Goal: Use online tool/utility: Utilize a website feature to perform a specific function

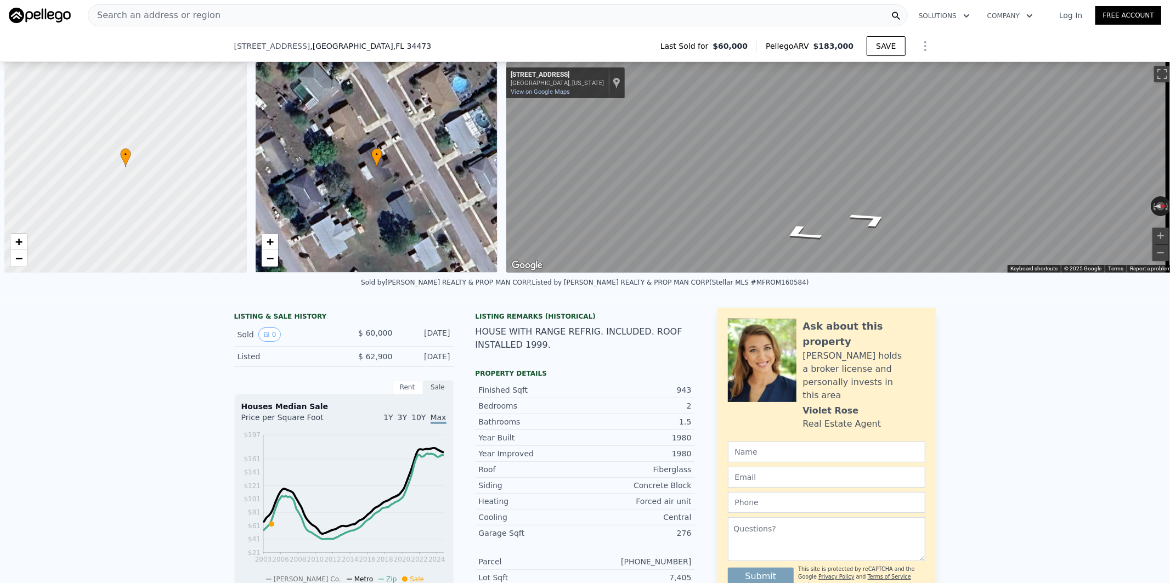
scroll to position [0, 4]
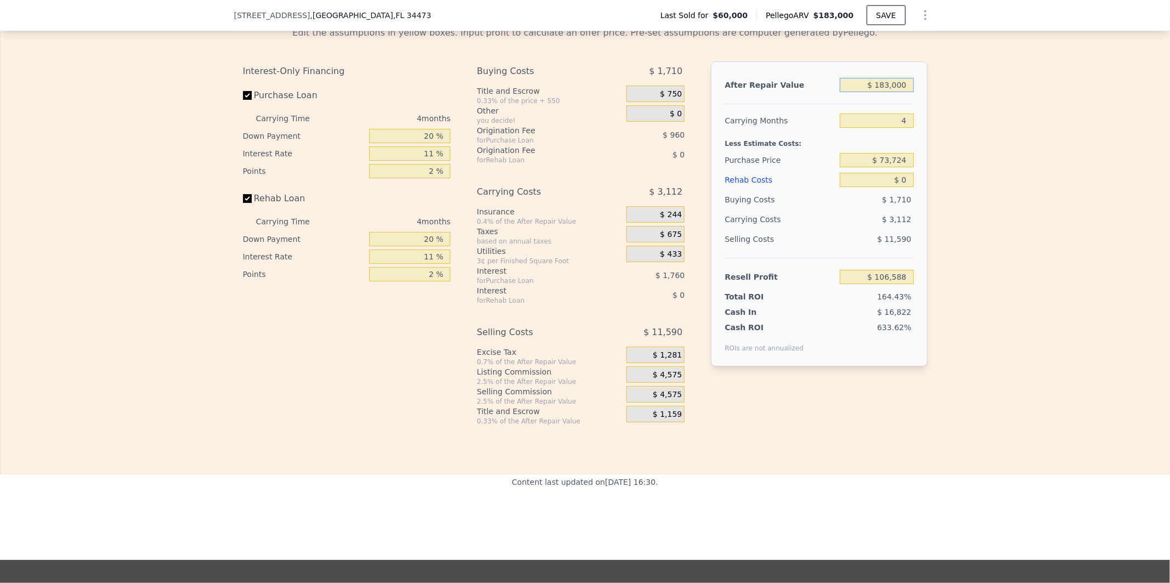
click at [871, 92] on input "$ 183,000" at bounding box center [876, 85] width 73 height 14
click at [876, 128] on input "4" at bounding box center [876, 121] width 73 height 14
drag, startPoint x: 871, startPoint y: 192, endPoint x: 946, endPoint y: 199, distance: 75.4
click at [934, 206] on div "Edit the assumptions in yellow boxes. Input profit to calculate an offer price.…" at bounding box center [585, 222] width 1169 height 408
type input "$ 2"
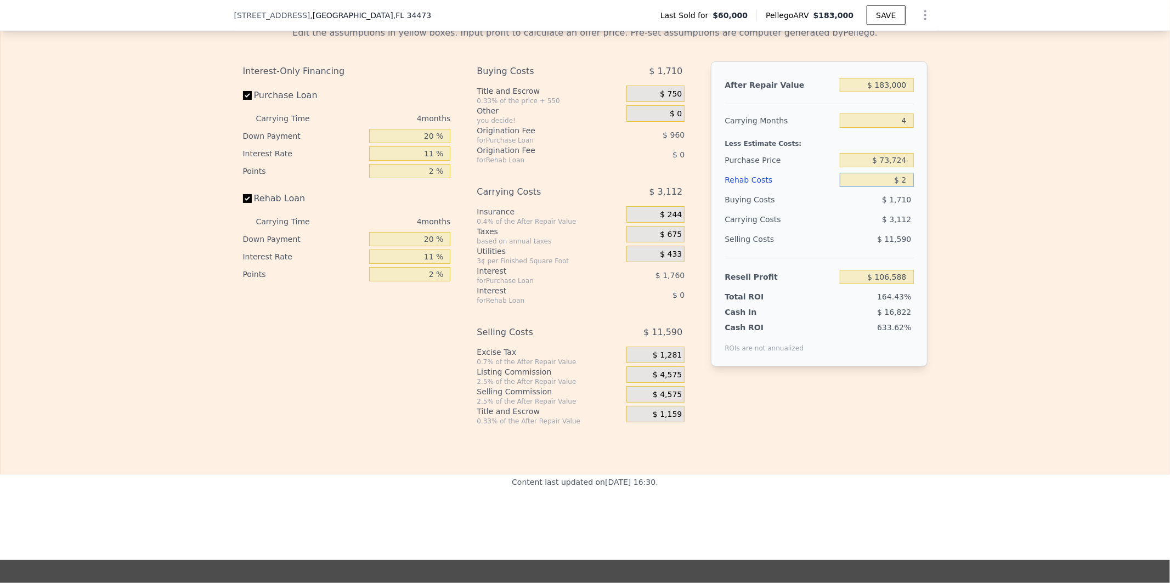
type input "$ 106,586"
type input "$ 25"
type input "$ 106,563"
type input "$ 250"
type input "$ 106,326"
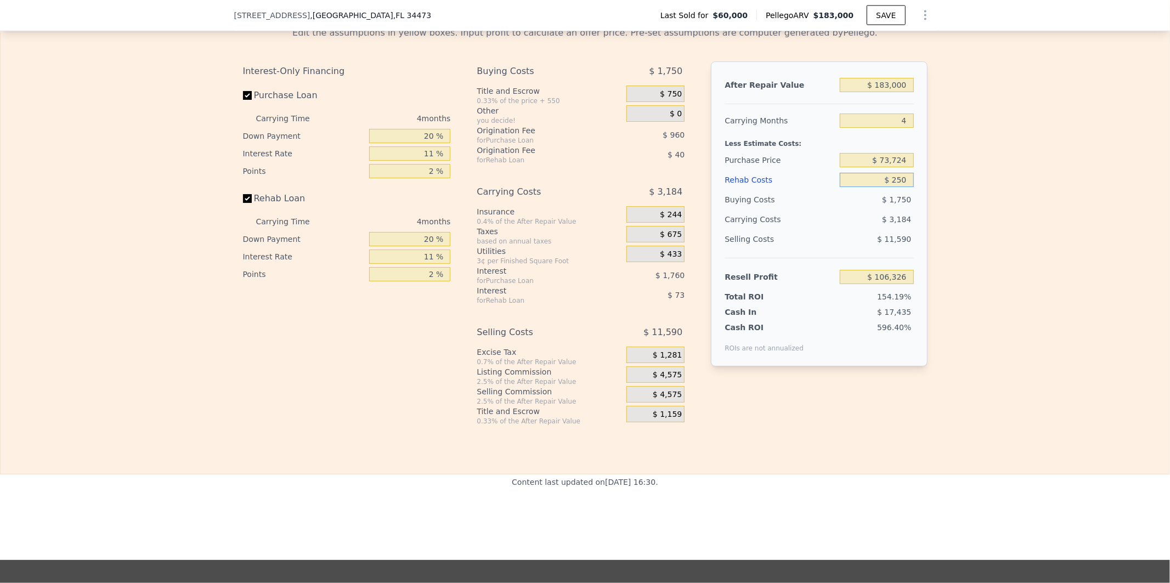
type input "$ 2,500"
type input "$ 103,976"
type input "$ 25,000"
type input "$ 80,456"
type input "$ 25,000"
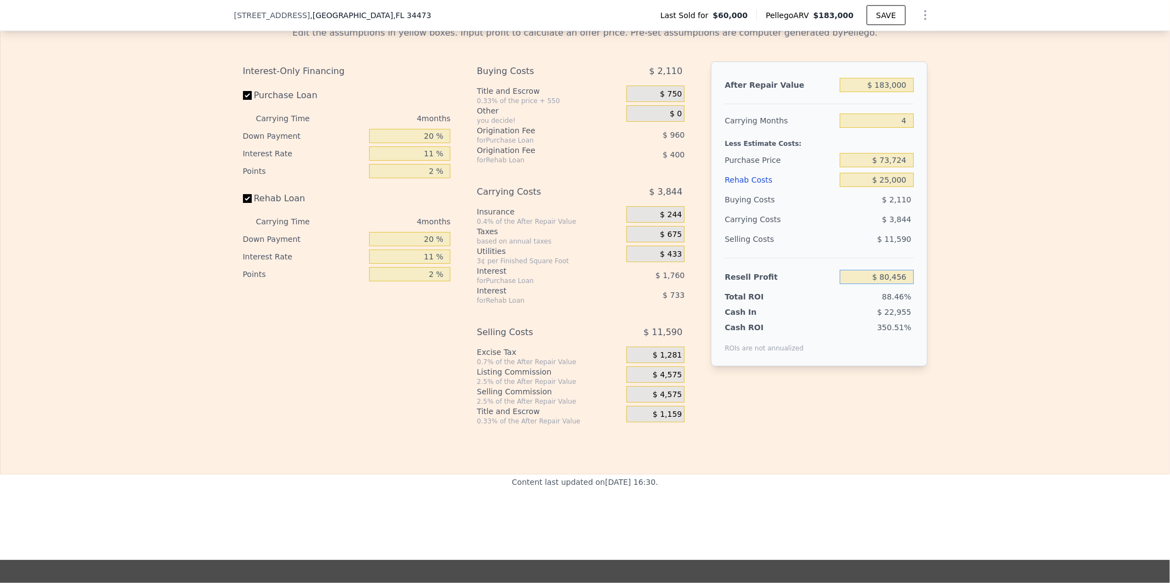
drag, startPoint x: 857, startPoint y: 294, endPoint x: 992, endPoint y: 294, distance: 134.9
click at [988, 294] on div "Edit the assumptions in yellow boxes. Input profit to calculate an offer price.…" at bounding box center [585, 222] width 1169 height 408
type input "$ 65,000"
type input "$ 74,739"
click at [864, 187] on input "$ 25,000" at bounding box center [876, 180] width 73 height 14
